Goal: Information Seeking & Learning: Learn about a topic

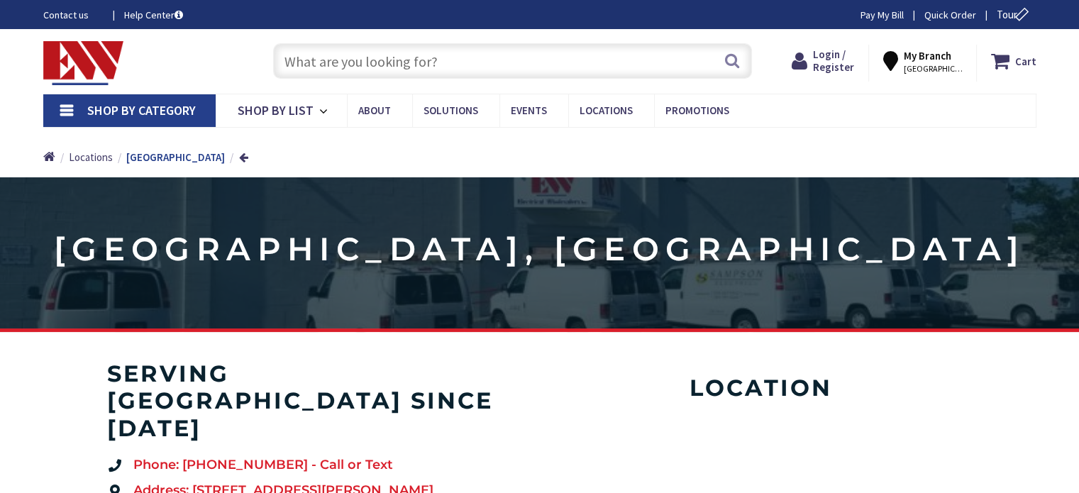
click at [317, 72] on input "text" at bounding box center [512, 60] width 479 height 35
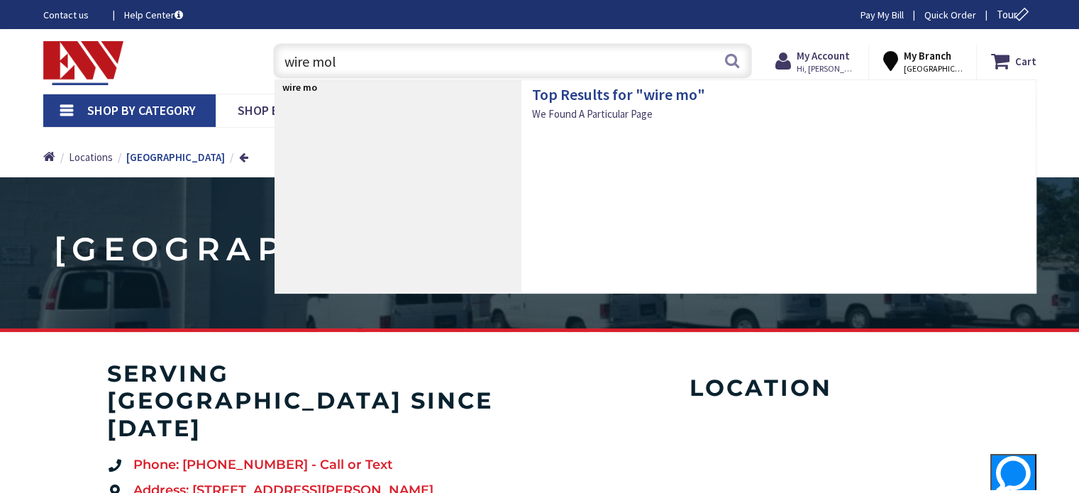
type input "wire mold"
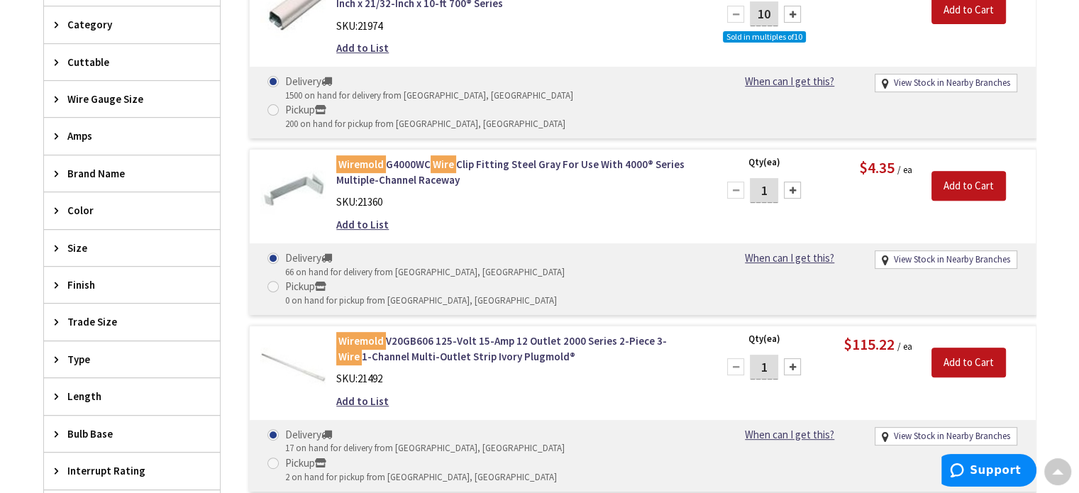
scroll to position [426, 0]
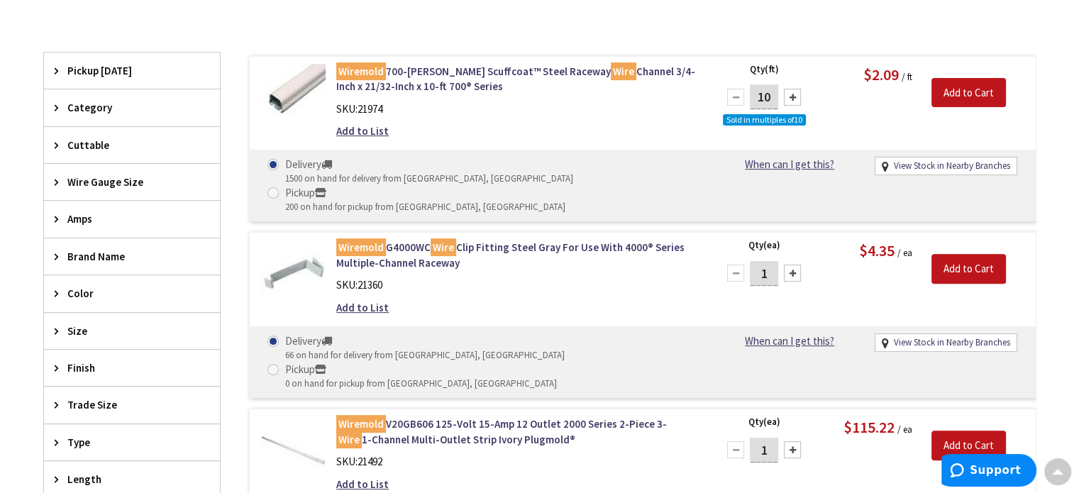
click at [87, 143] on span "Cuttable" at bounding box center [125, 145] width 116 height 15
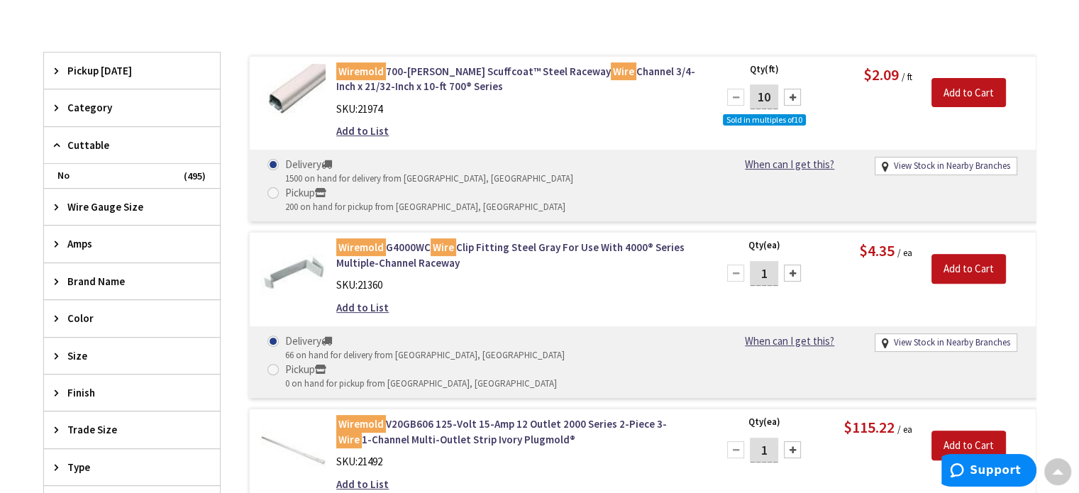
click at [87, 143] on span "Cuttable" at bounding box center [125, 145] width 116 height 15
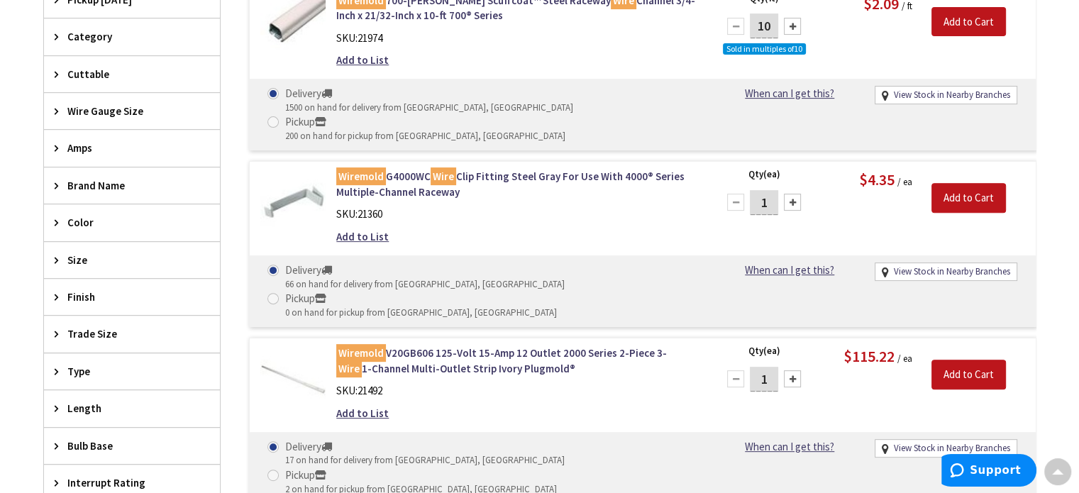
scroll to position [567, 0]
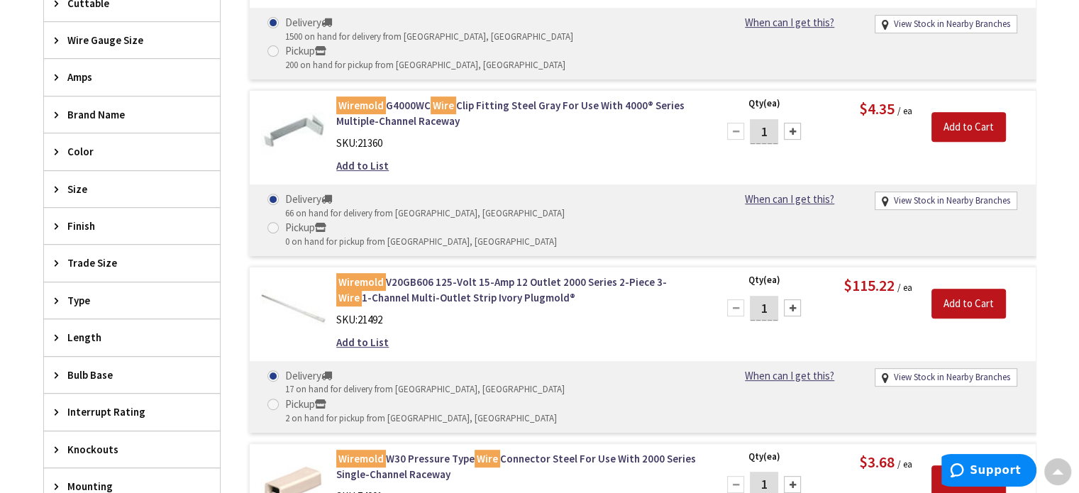
click at [74, 296] on span "Type" at bounding box center [125, 300] width 116 height 15
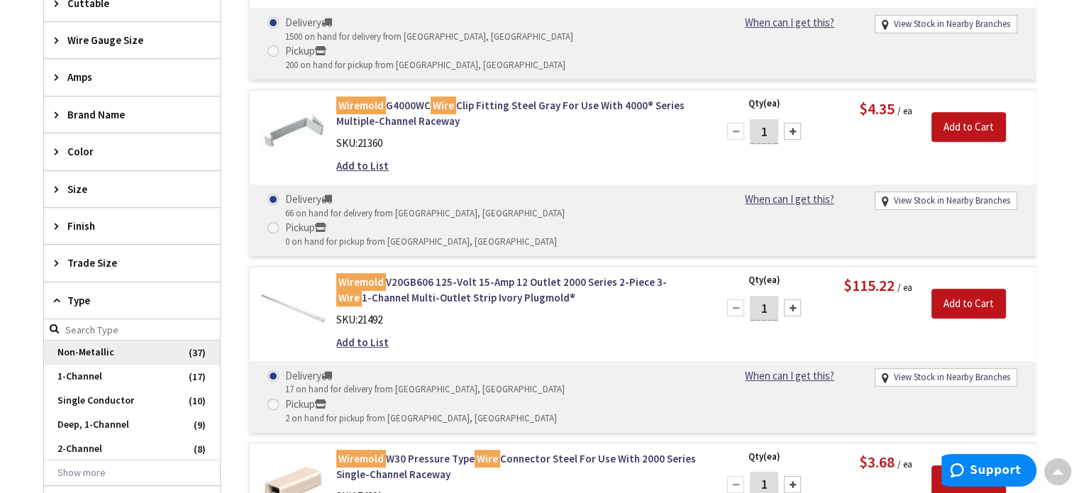
click at [94, 348] on span "Non-Metallic" at bounding box center [132, 352] width 176 height 24
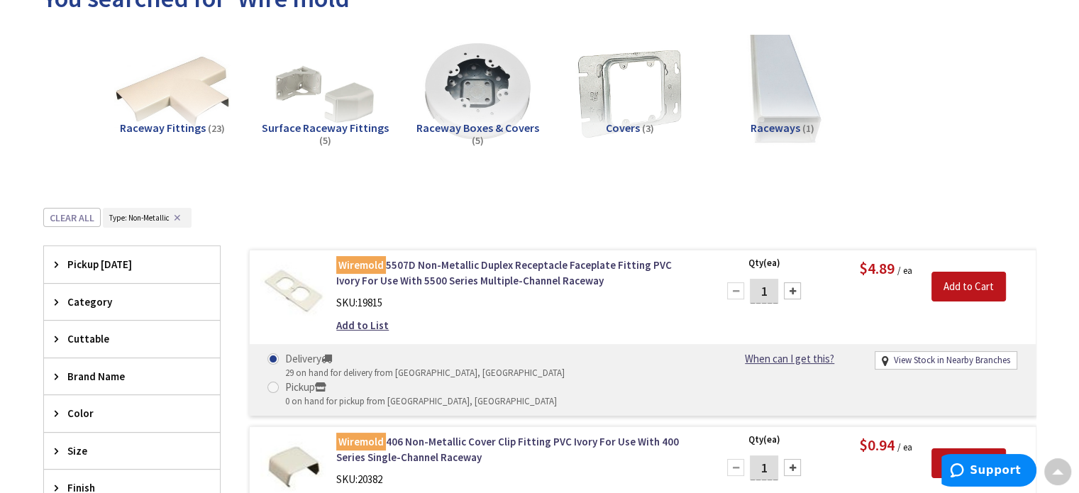
scroll to position [0, 0]
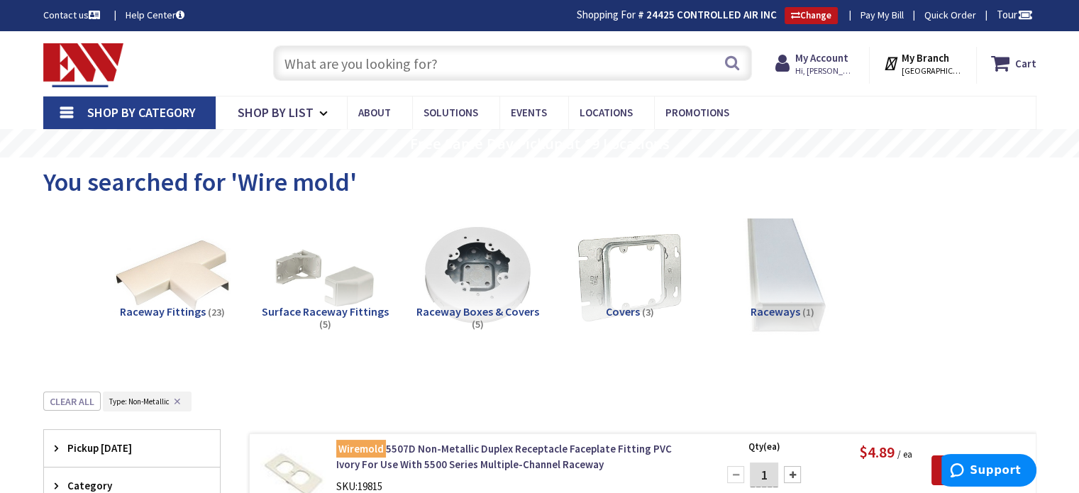
click at [764, 289] on img at bounding box center [782, 275] width 128 height 128
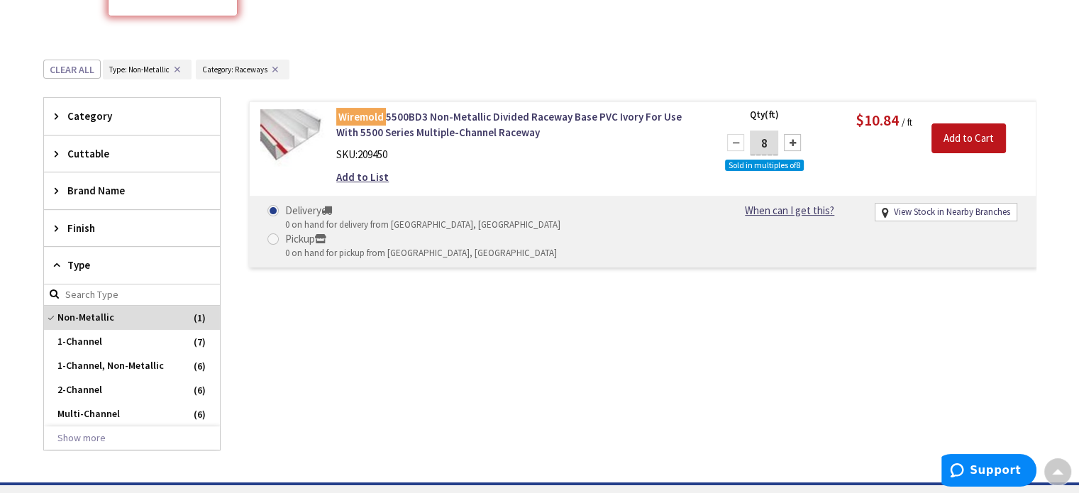
scroll to position [106, 0]
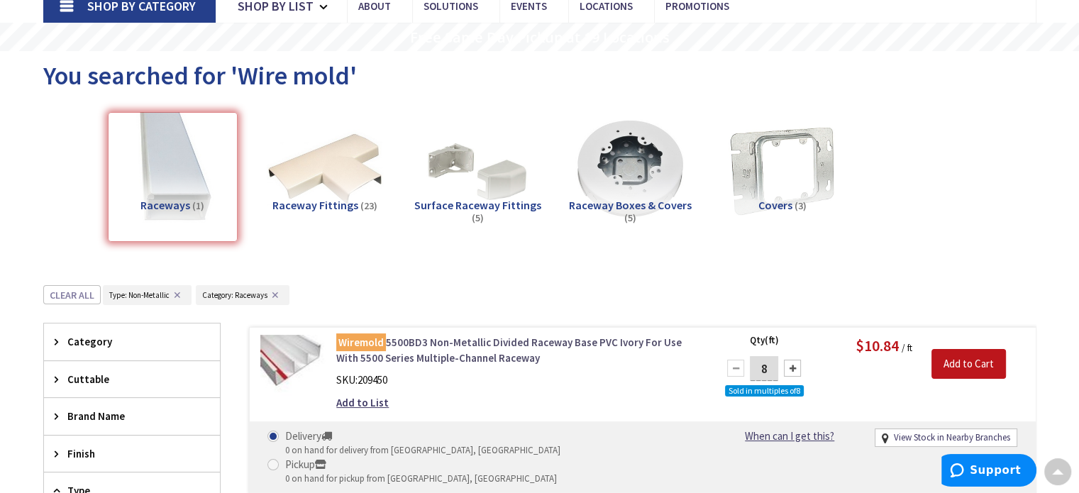
click at [421, 340] on link "Wiremold 5500BD3 Non-Metallic Divided Raceway Base PVC Ivory For Use With 5500 …" at bounding box center [516, 350] width 361 height 30
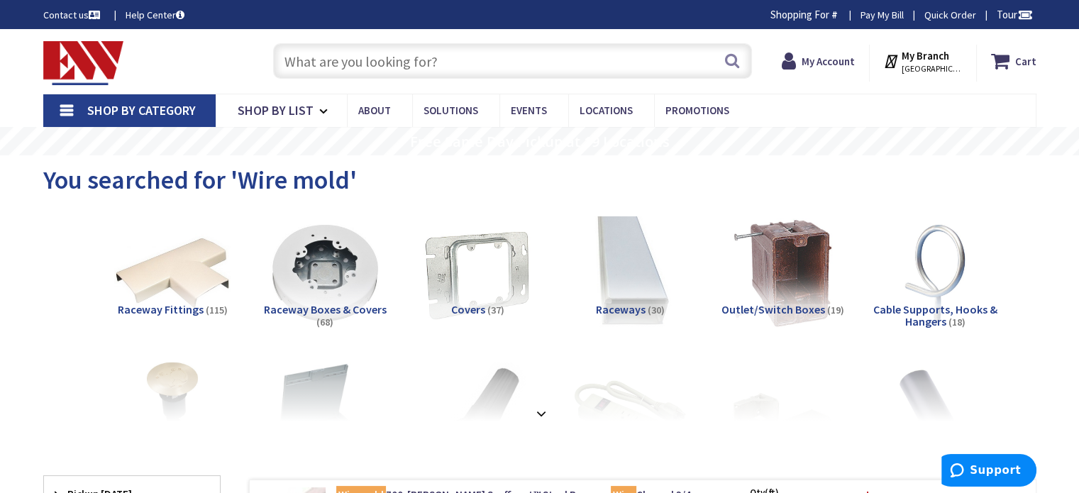
click at [463, 59] on input "text" at bounding box center [512, 60] width 479 height 35
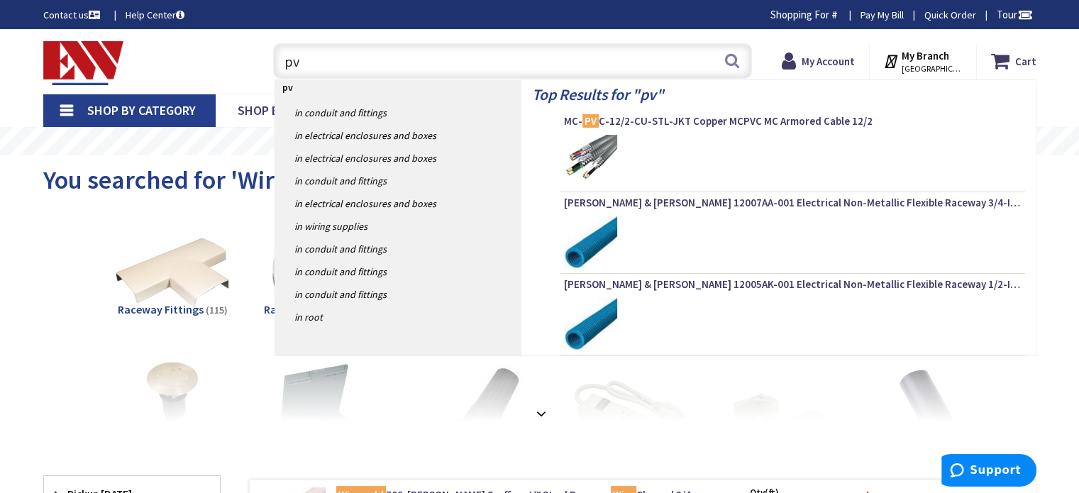
type input "p"
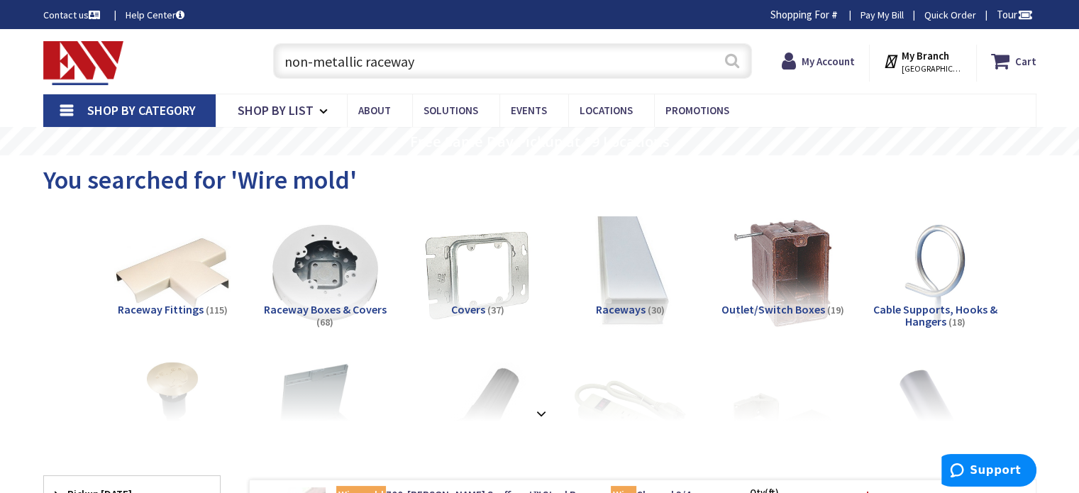
type input "non-metallic raceway"
click at [738, 69] on button "Search" at bounding box center [732, 61] width 18 height 32
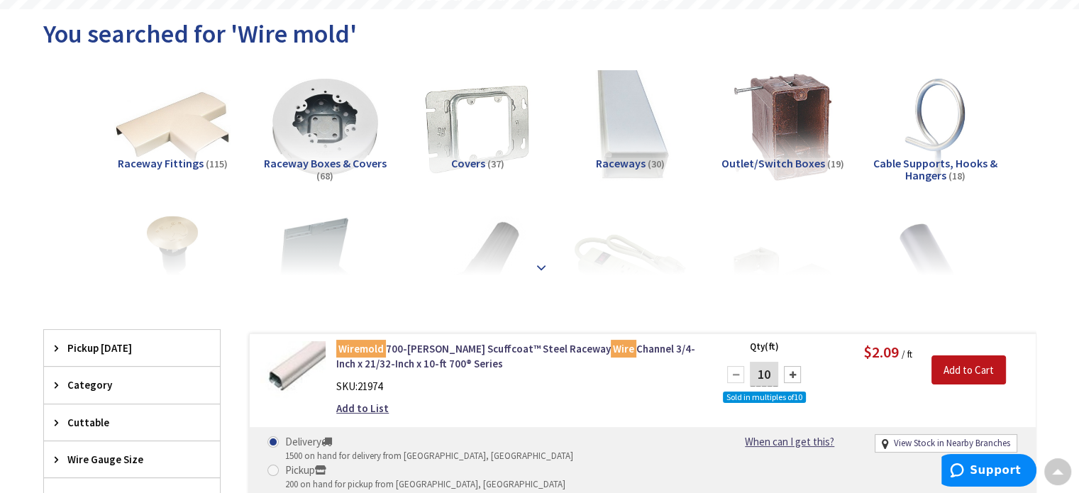
scroll to position [213, 0]
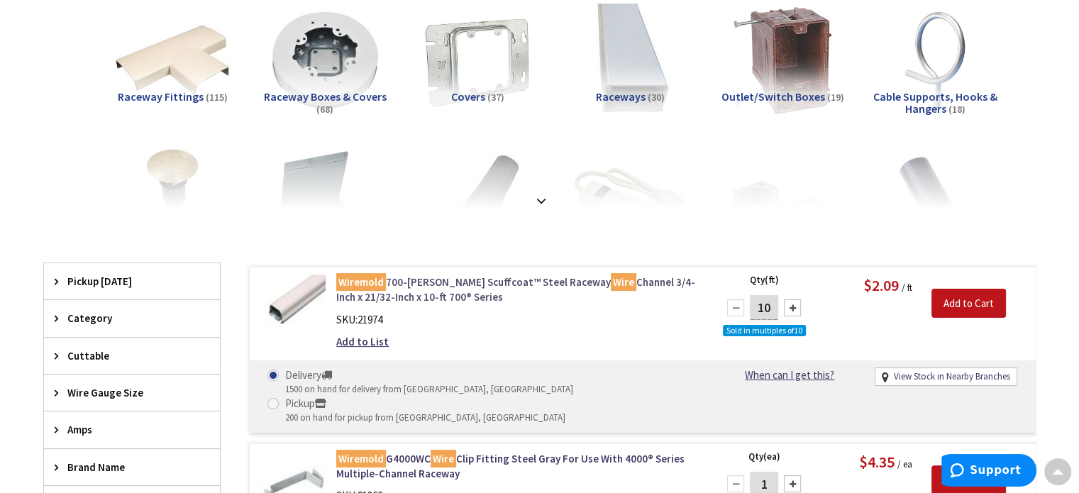
click at [426, 284] on link "Wiremold 700-WH White Scuffcoat™ Steel Raceway Wire Channel 3/4-Inch x 21/32-In…" at bounding box center [516, 289] width 361 height 30
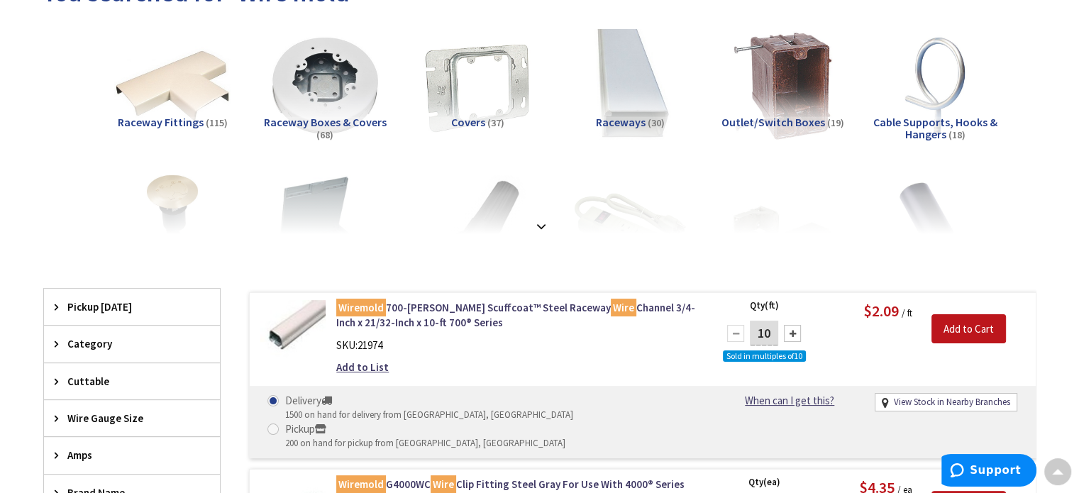
scroll to position [213, 0]
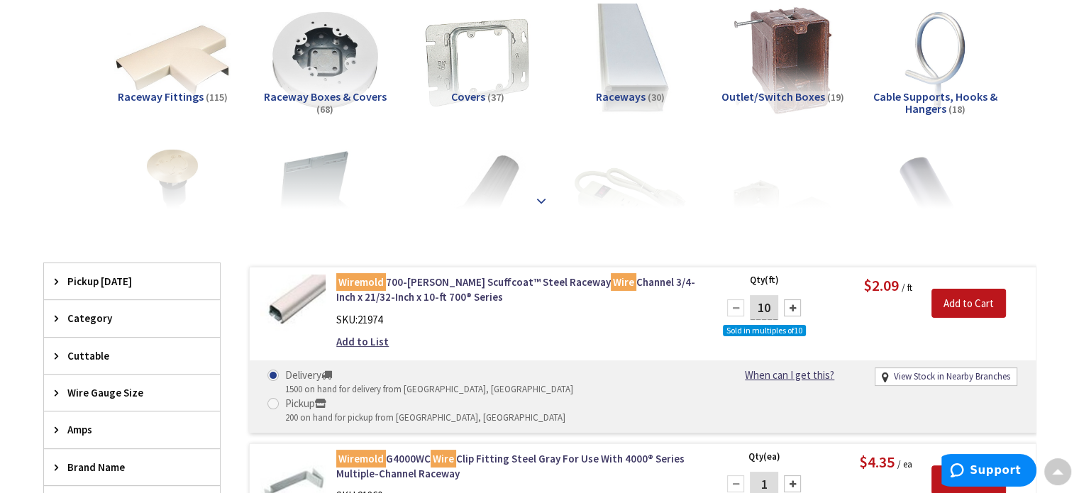
click at [543, 201] on strong at bounding box center [541, 201] width 17 height 16
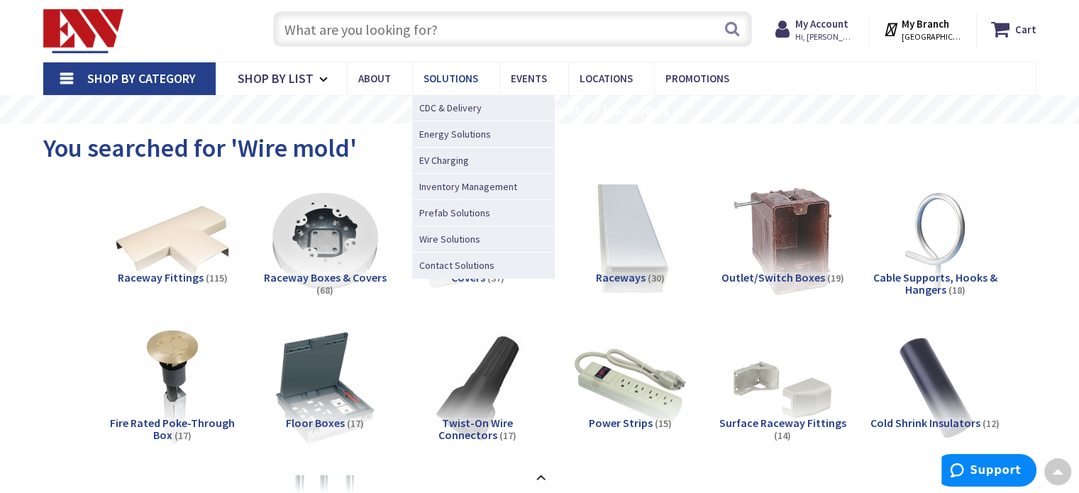
scroll to position [0, 0]
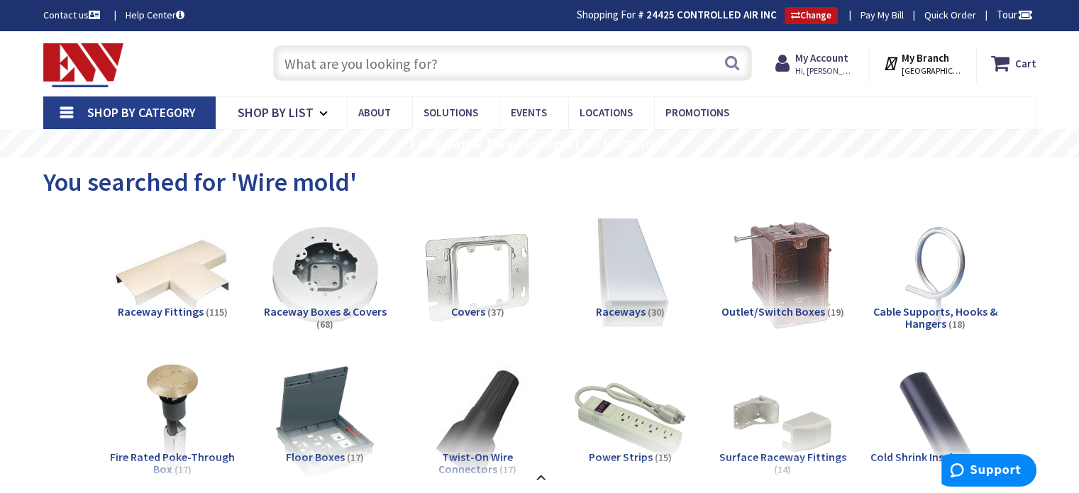
click at [441, 63] on input "text" at bounding box center [512, 62] width 479 height 35
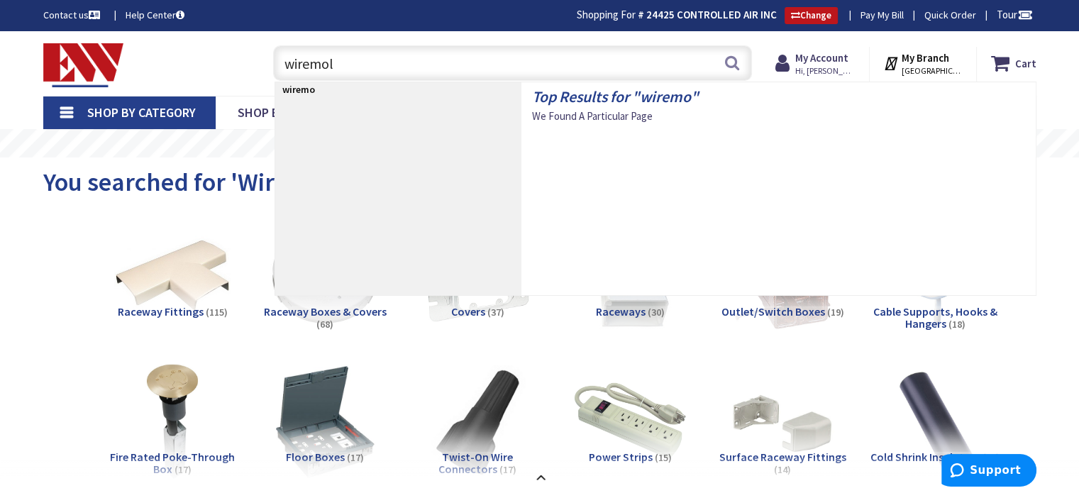
type input "wiremold"
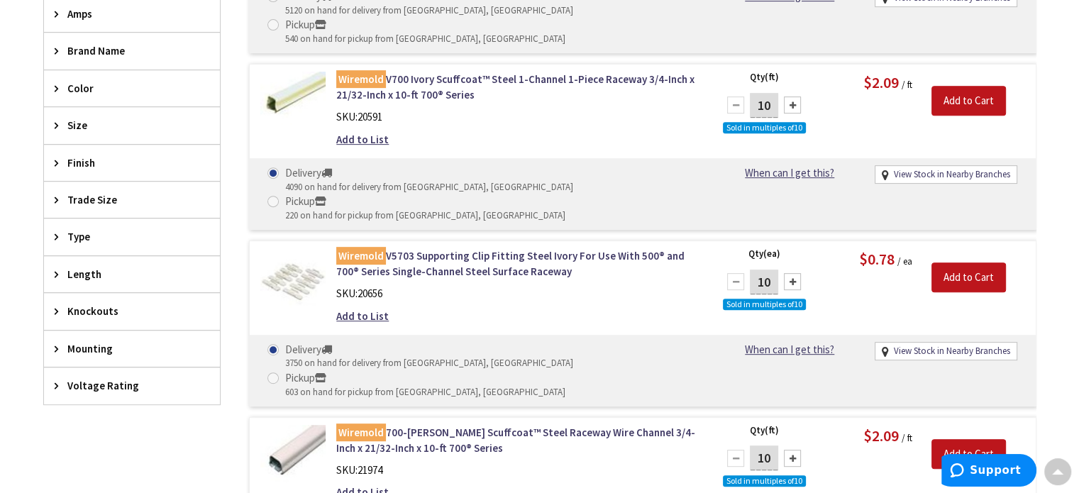
scroll to position [498, 0]
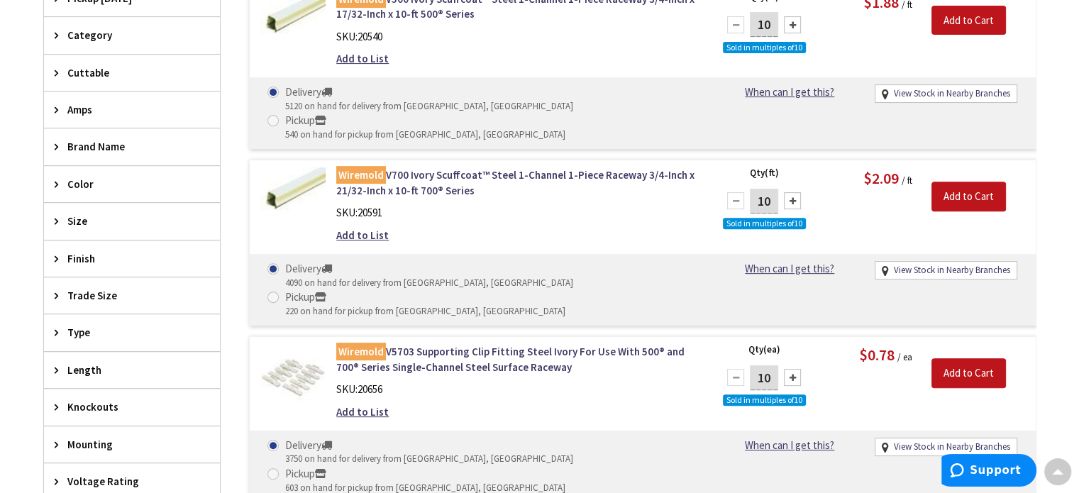
click at [83, 261] on span "Finish" at bounding box center [125, 258] width 116 height 15
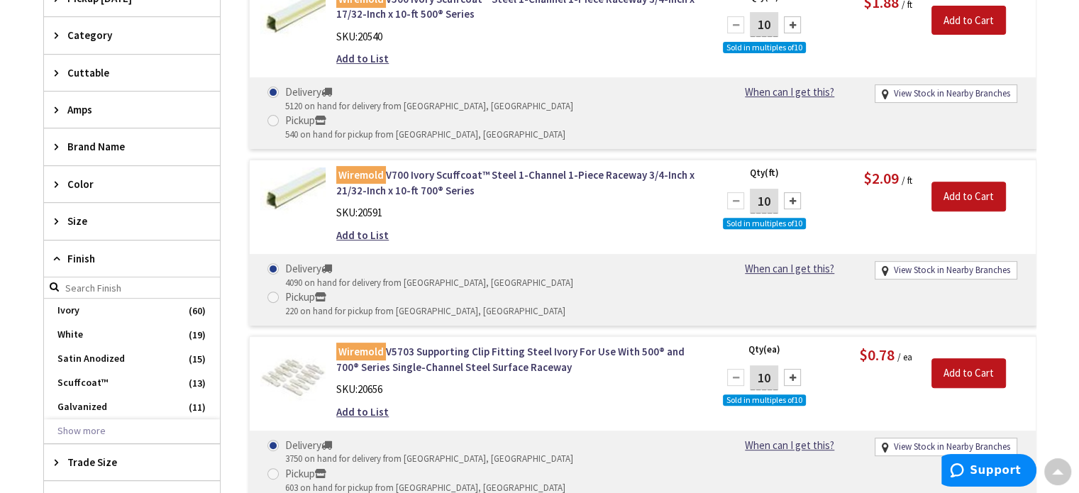
click at [83, 261] on span "Finish" at bounding box center [125, 258] width 116 height 15
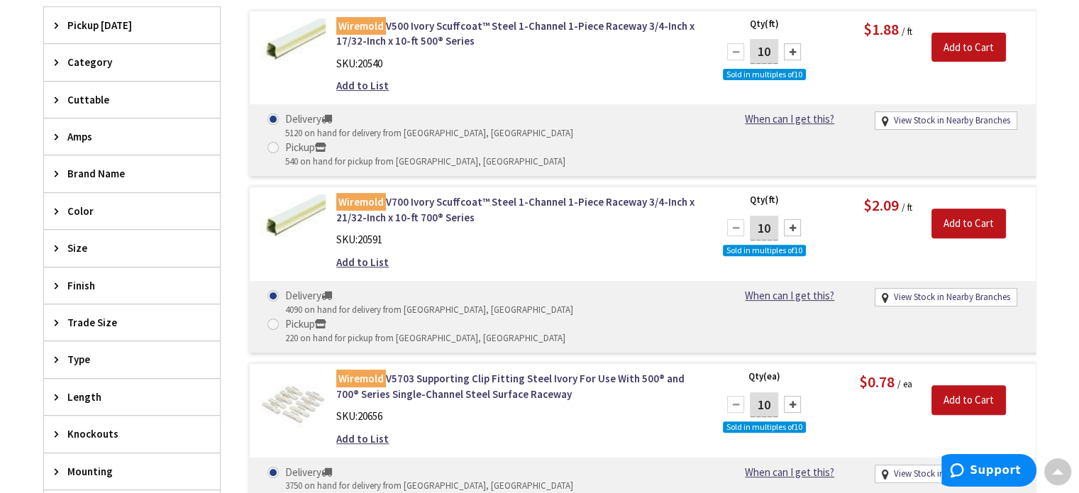
scroll to position [496, 0]
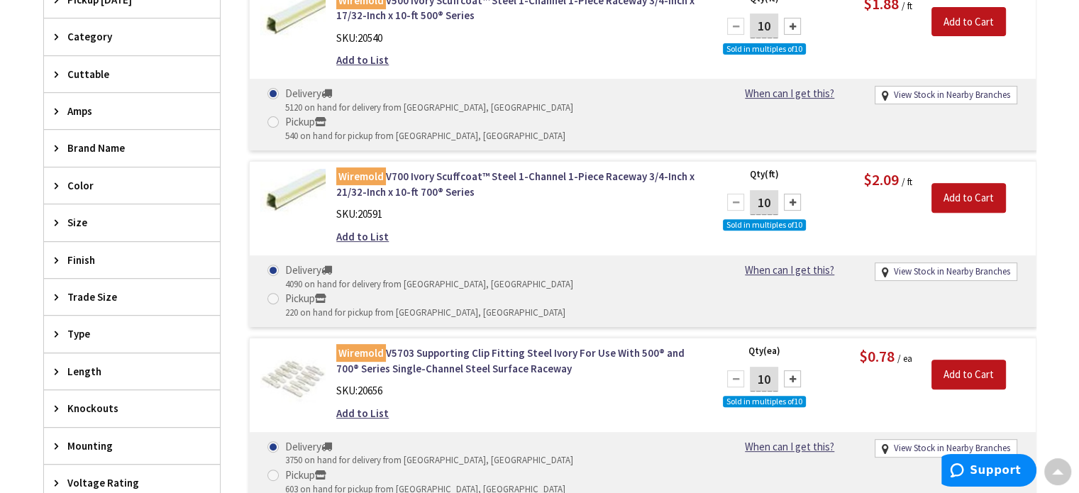
click at [81, 340] on div "Type" at bounding box center [132, 334] width 176 height 36
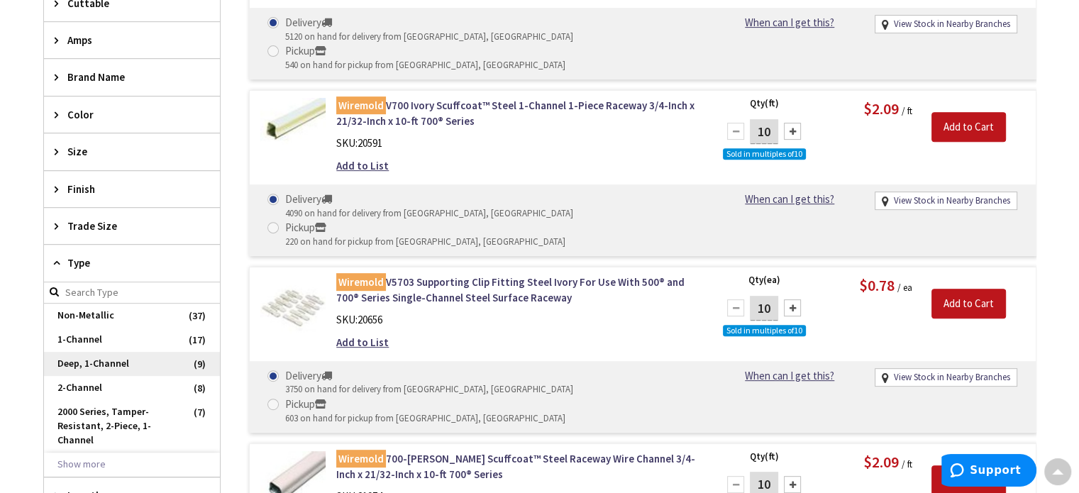
scroll to position [638, 0]
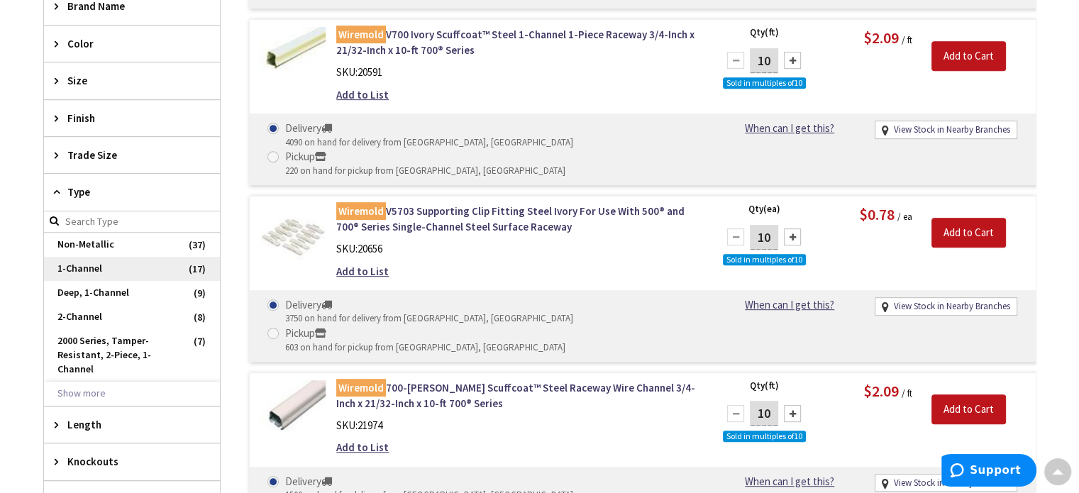
click at [94, 262] on span "1-Channel" at bounding box center [132, 269] width 176 height 24
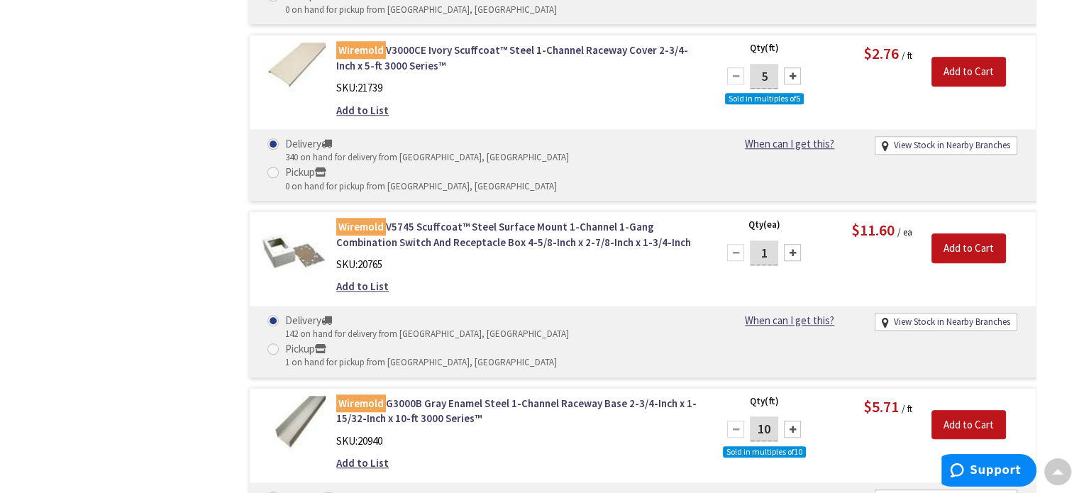
scroll to position [908, 0]
